Goal: Information Seeking & Learning: Learn about a topic

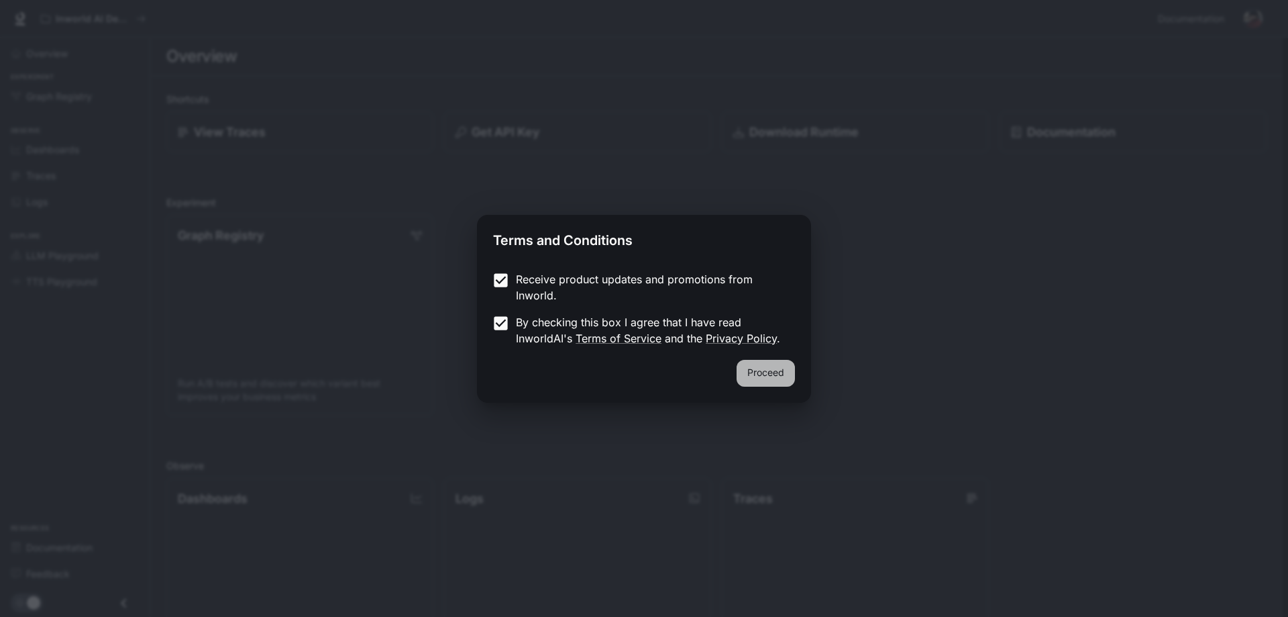
click at [785, 379] on button "Proceed" at bounding box center [766, 373] width 58 height 27
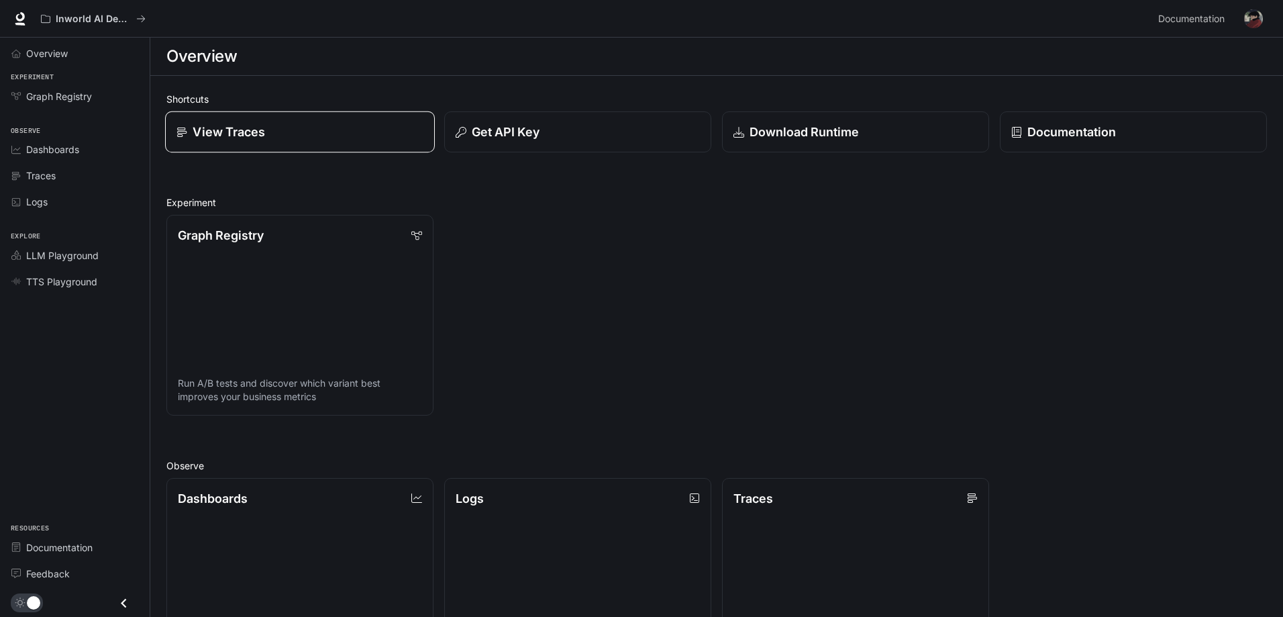
click at [254, 144] on link "View Traces" at bounding box center [300, 132] width 270 height 42
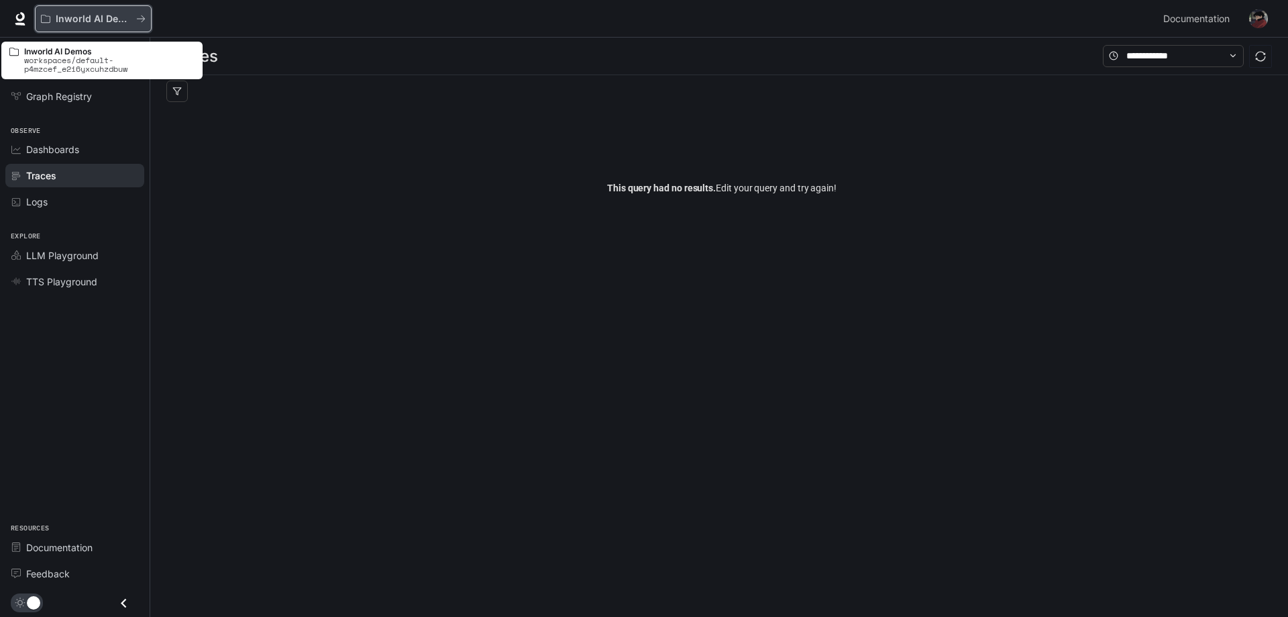
click at [95, 13] on p "Inworld AI Demos" at bounding box center [93, 18] width 75 height 11
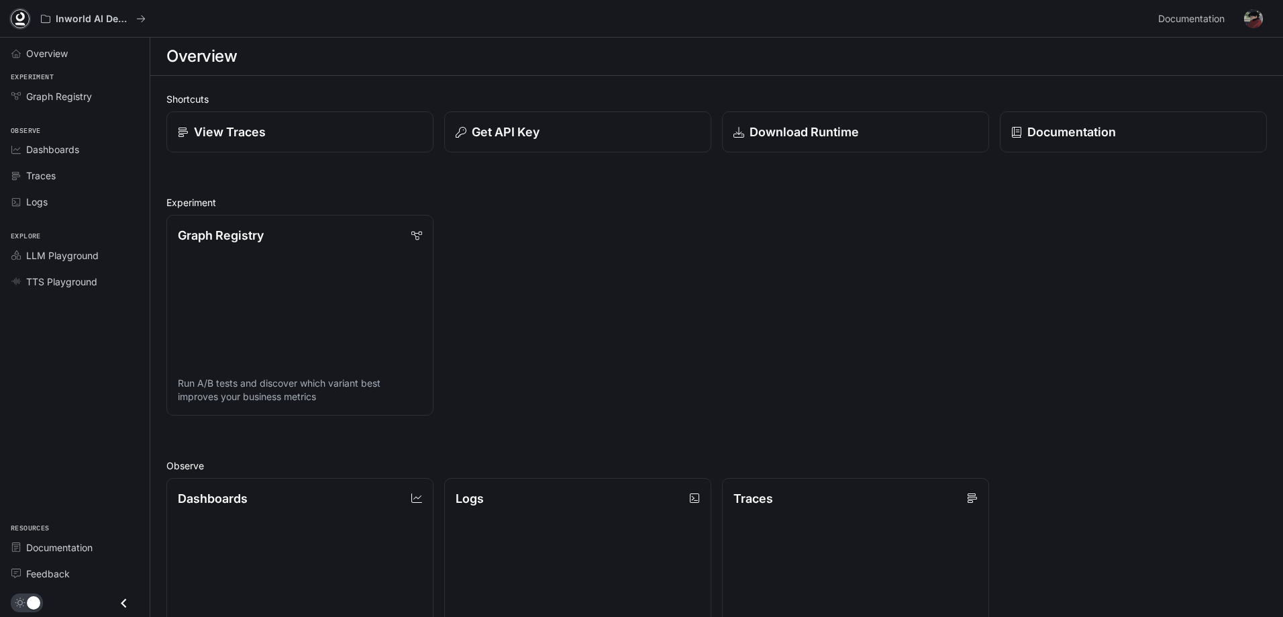
click at [18, 20] on icon at bounding box center [20, 16] width 9 height 9
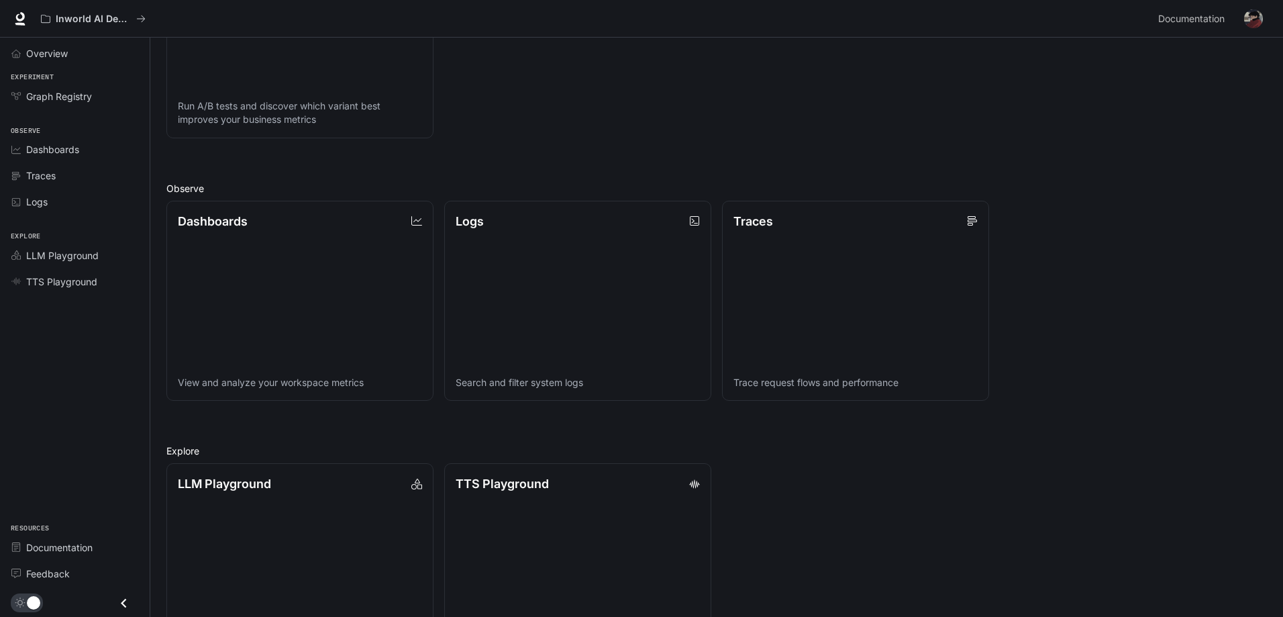
scroll to position [340, 0]
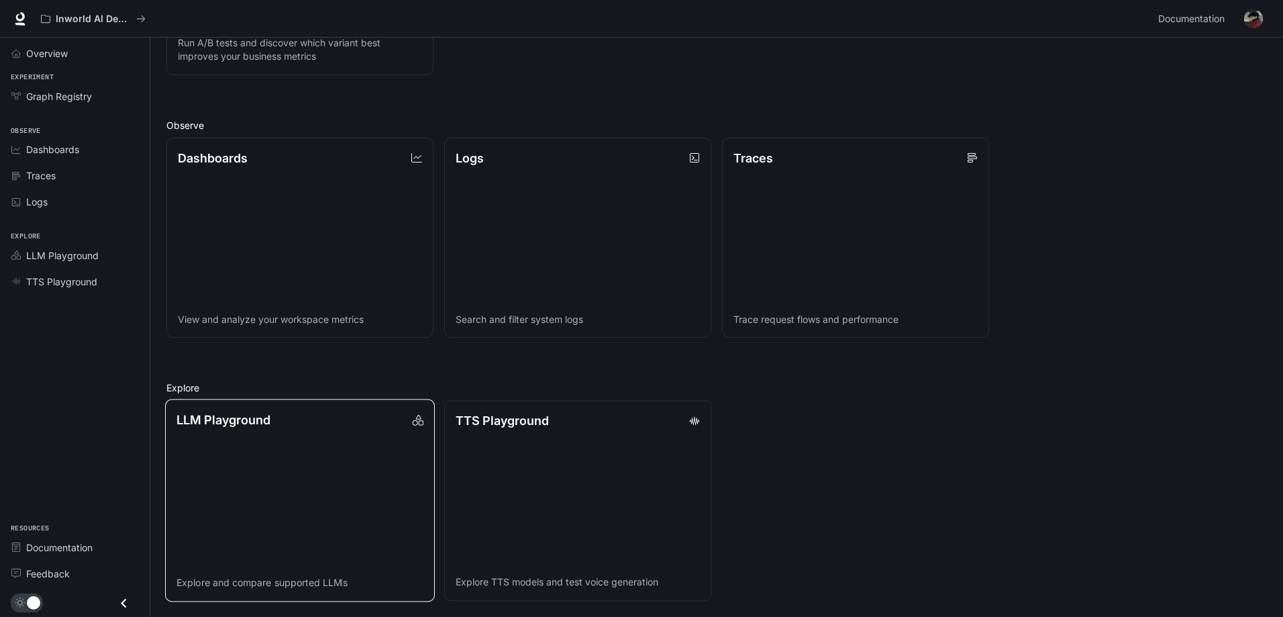
click at [301, 457] on link "LLM Playground Explore and compare supported LLMs" at bounding box center [300, 500] width 270 height 202
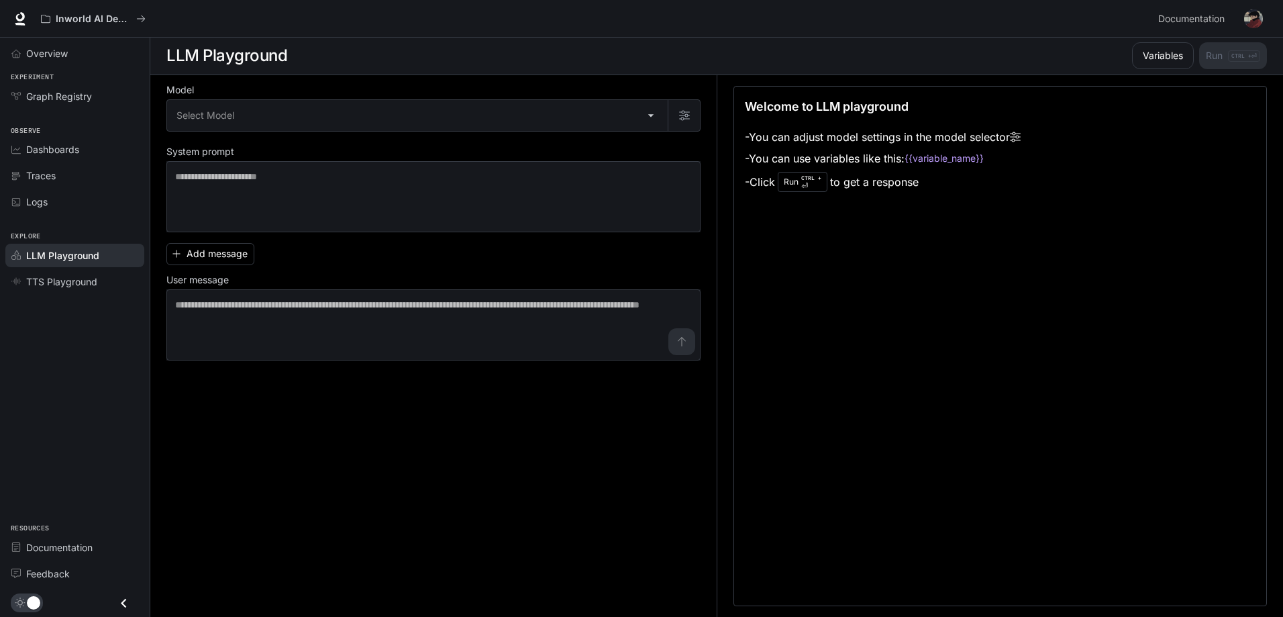
scroll to position [1, 0]
click at [98, 289] on link "TTS Playground" at bounding box center [74, 281] width 139 height 23
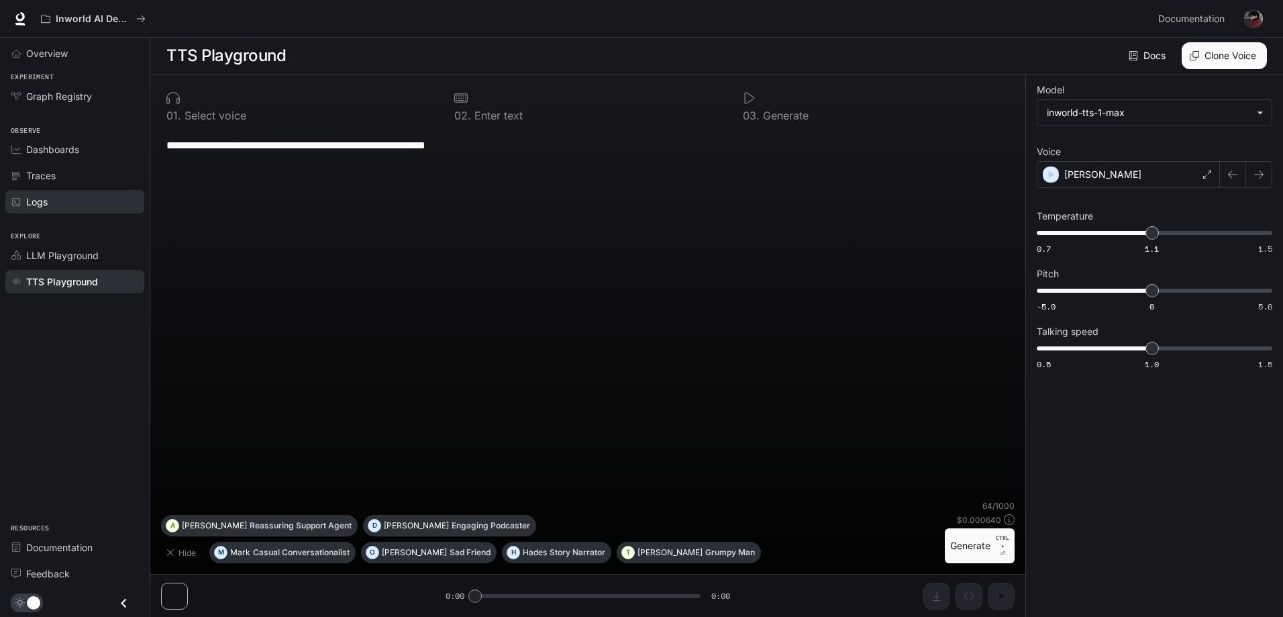
click at [61, 208] on div "Logs" at bounding box center [82, 202] width 112 height 14
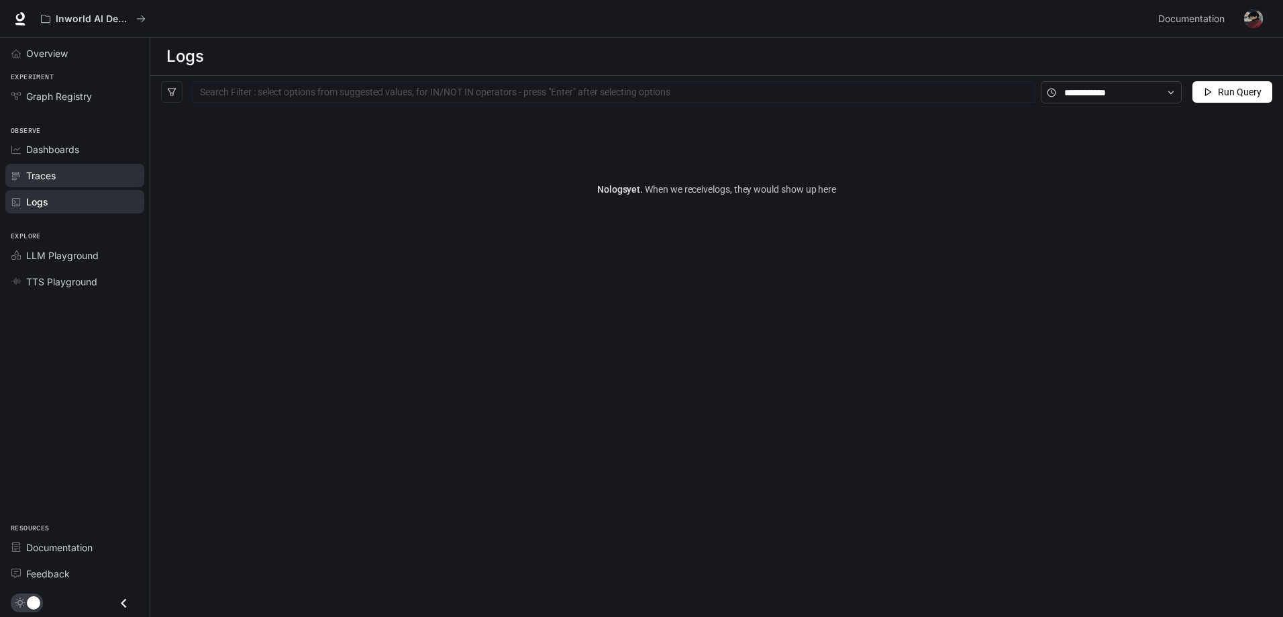
click at [48, 178] on span "Traces" at bounding box center [41, 175] width 30 height 14
